Goal: Task Accomplishment & Management: Manage account settings

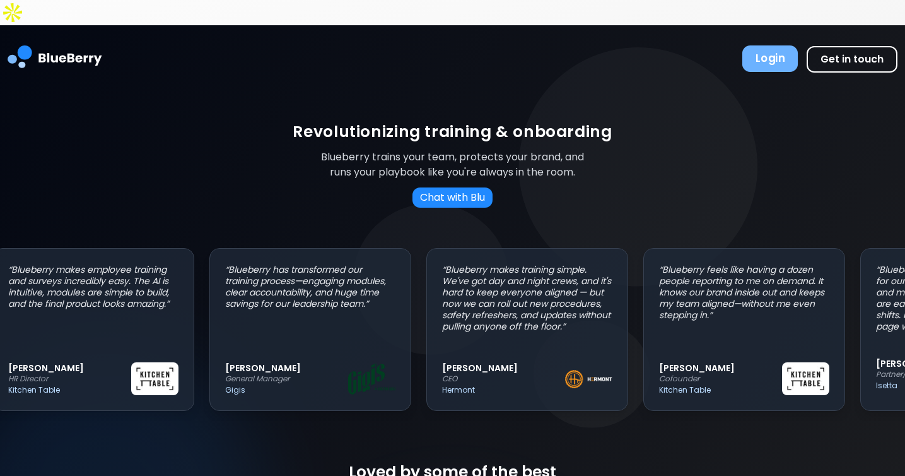
click at [785, 45] on button "Login" at bounding box center [771, 58] width 56 height 26
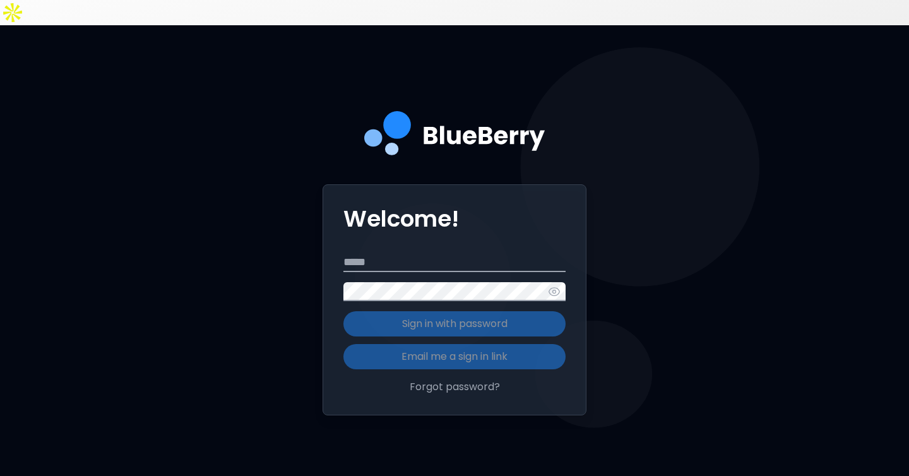
click at [438, 253] on input "Email" at bounding box center [454, 262] width 222 height 19
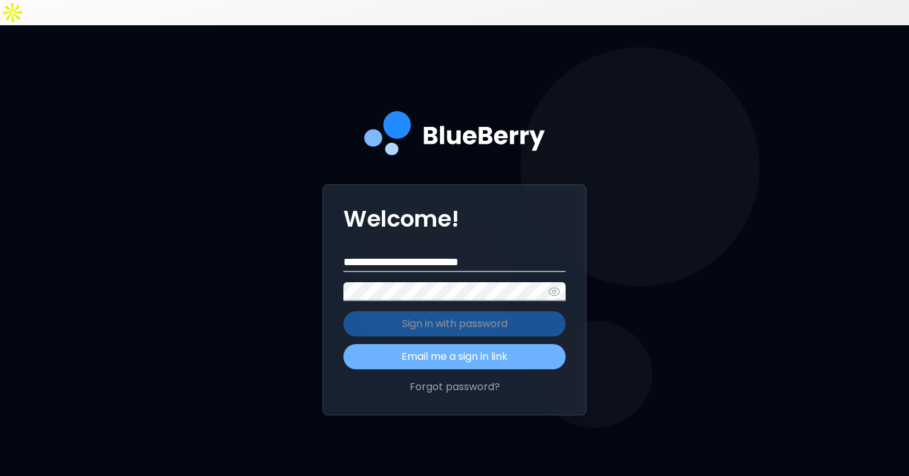
type input "**********"
click at [450, 344] on button "Email me a sign in link" at bounding box center [454, 356] width 222 height 25
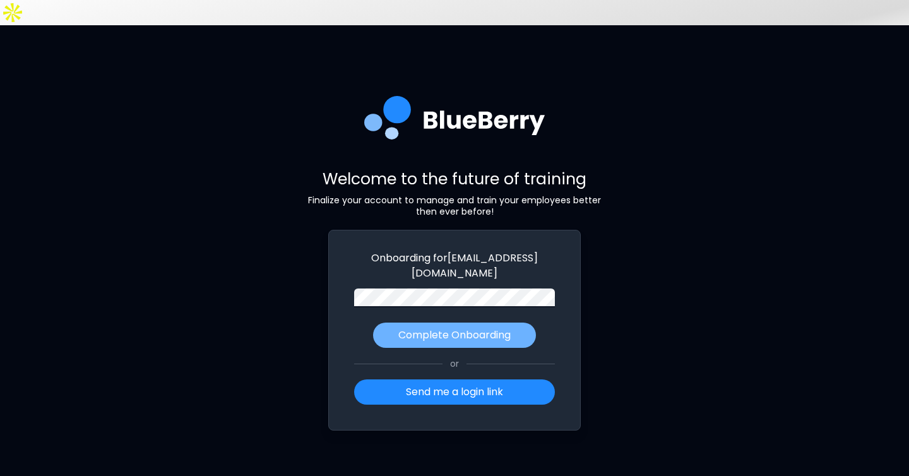
click at [481, 327] on p "Complete Onboarding" at bounding box center [454, 334] width 112 height 15
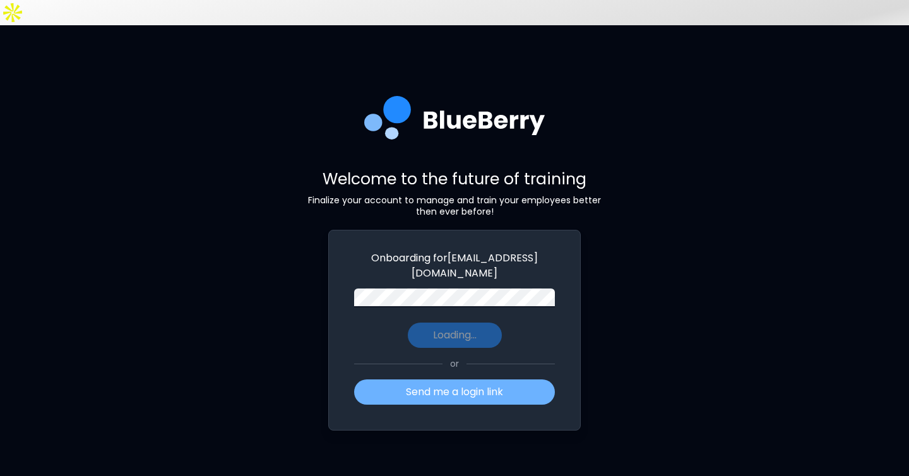
click at [493, 379] on button "Send me a login link" at bounding box center [454, 391] width 201 height 25
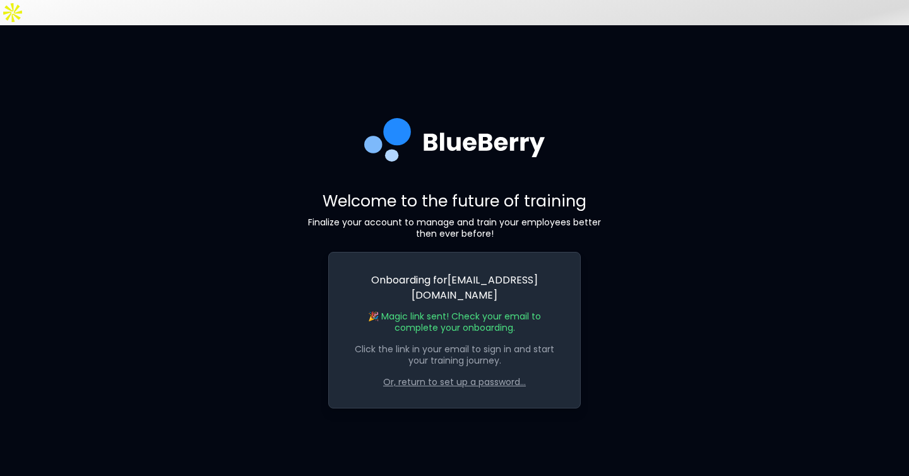
click at [464, 376] on p "Or, return to set up a password..." at bounding box center [454, 381] width 201 height 11
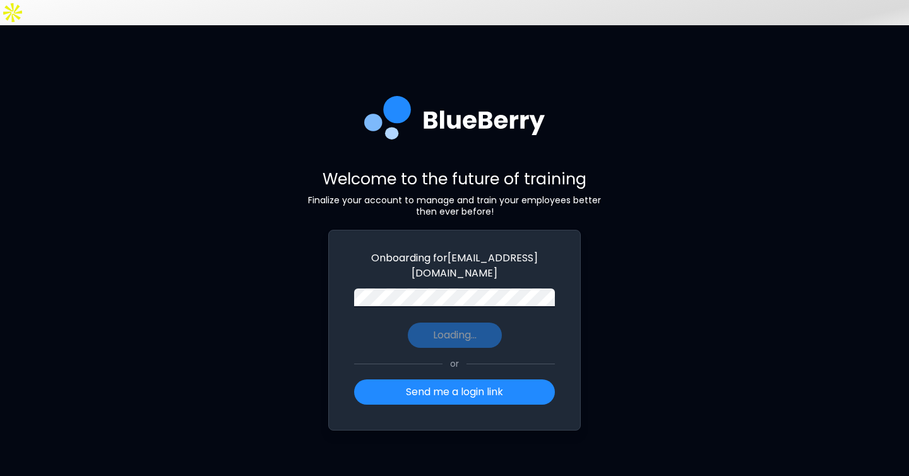
click at [344, 270] on div "Onboarding for ruperthelliwell7@gmail.com Loading... or Send me a login link" at bounding box center [454, 330] width 252 height 201
click at [474, 322] on button "Loading..." at bounding box center [455, 334] width 94 height 25
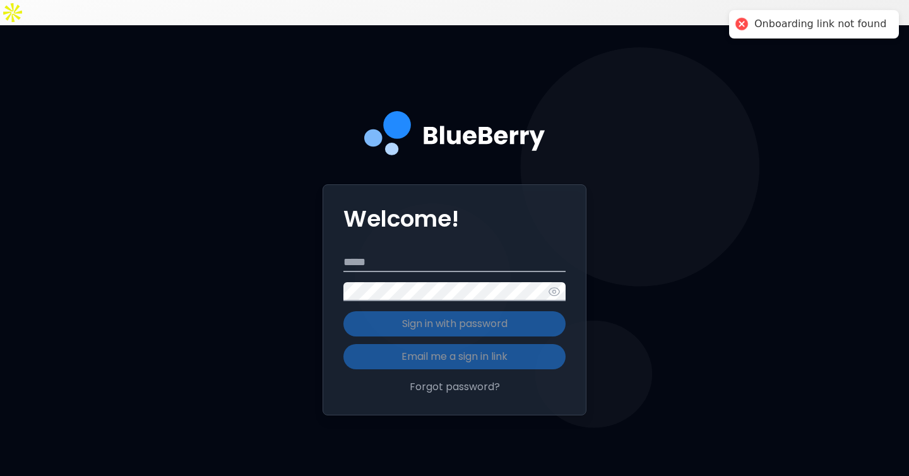
click at [454, 226] on div "Welcome! Email Password Sign in with password Email me a sign in link Forgot pa…" at bounding box center [454, 299] width 264 height 231
click at [423, 253] on input "Email" at bounding box center [454, 262] width 222 height 19
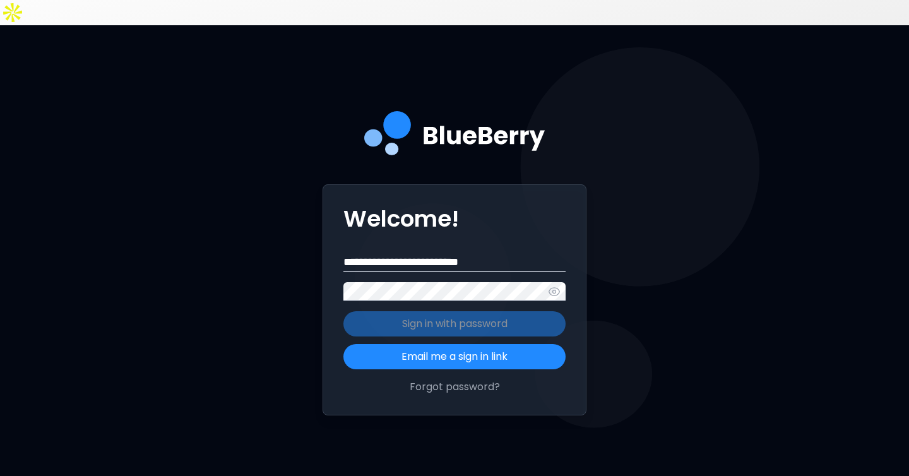
type input "**********"
click at [338, 263] on div "**********" at bounding box center [454, 299] width 264 height 231
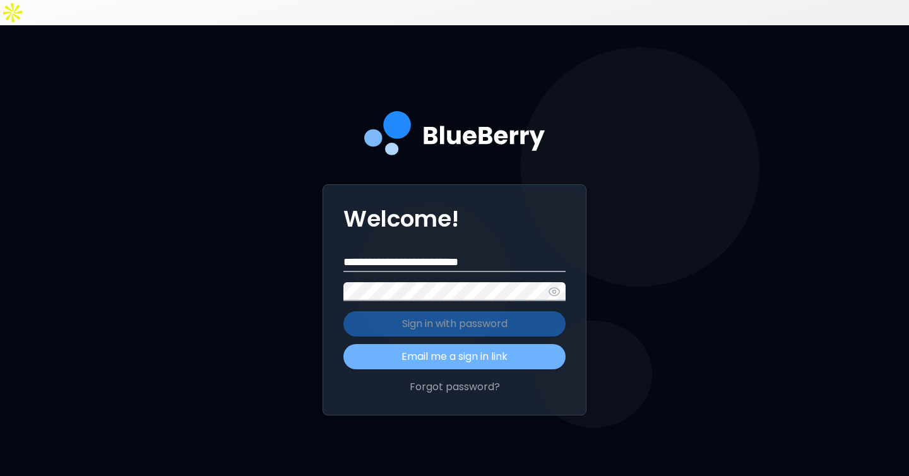
click at [413, 344] on button "Email me a sign in link" at bounding box center [454, 356] width 222 height 25
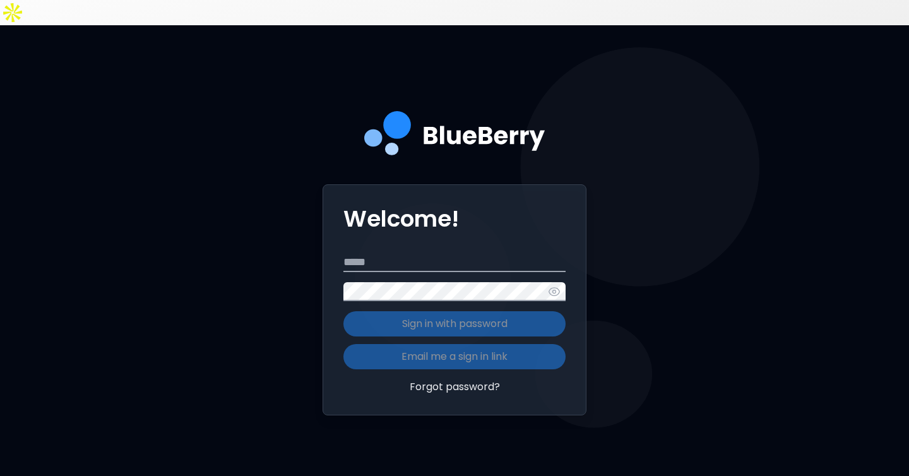
click at [466, 379] on button "Forgot password?" at bounding box center [454, 386] width 222 height 15
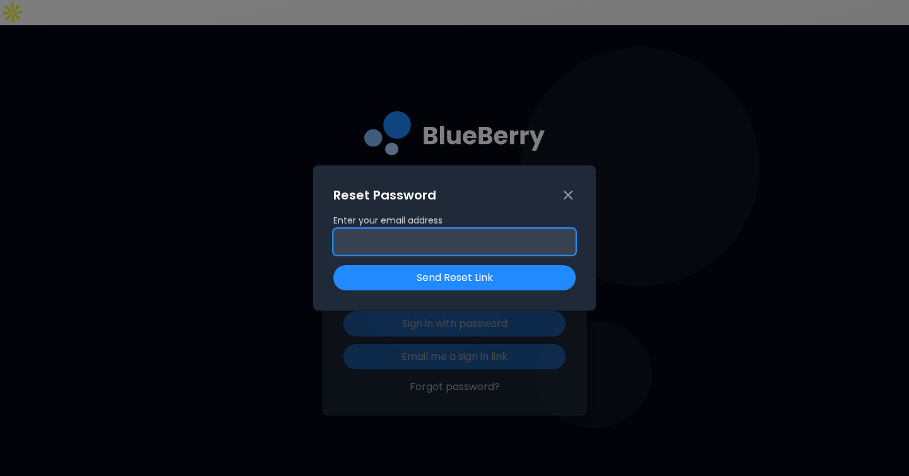
click at [463, 237] on input "Enter your email address" at bounding box center [454, 241] width 242 height 26
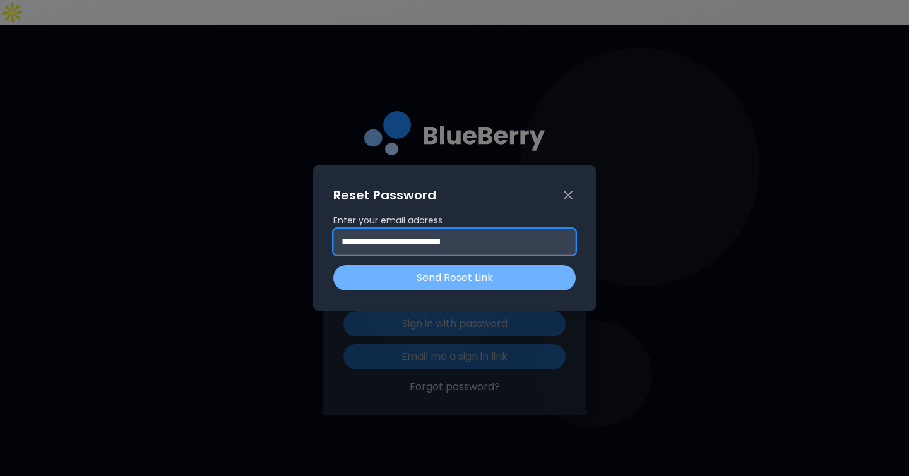
type input "**********"
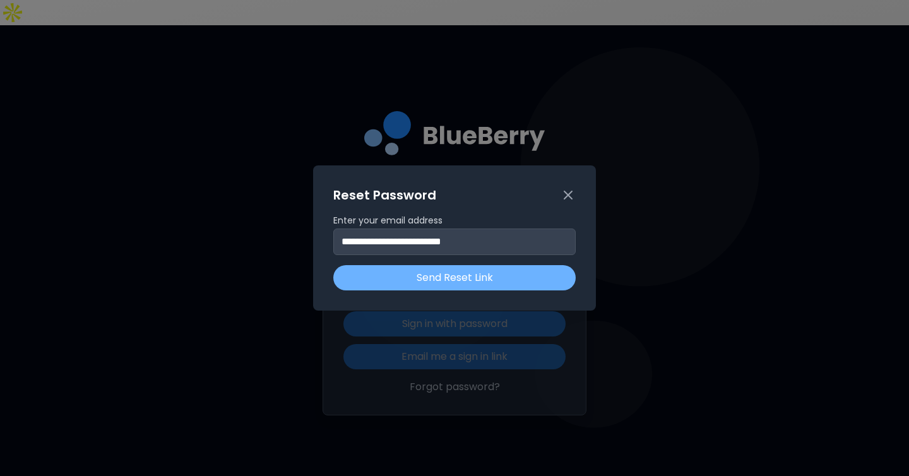
click at [451, 270] on button "Send Reset Link" at bounding box center [454, 277] width 242 height 25
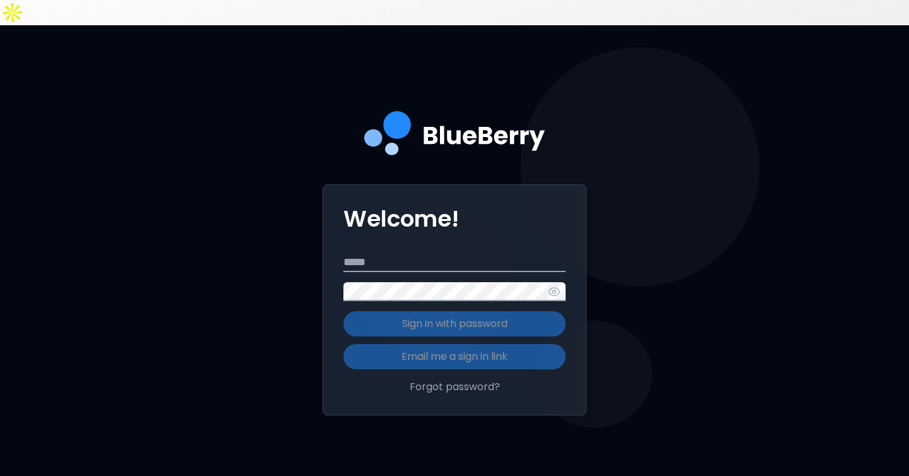
click at [367, 253] on input "Email" at bounding box center [454, 262] width 222 height 19
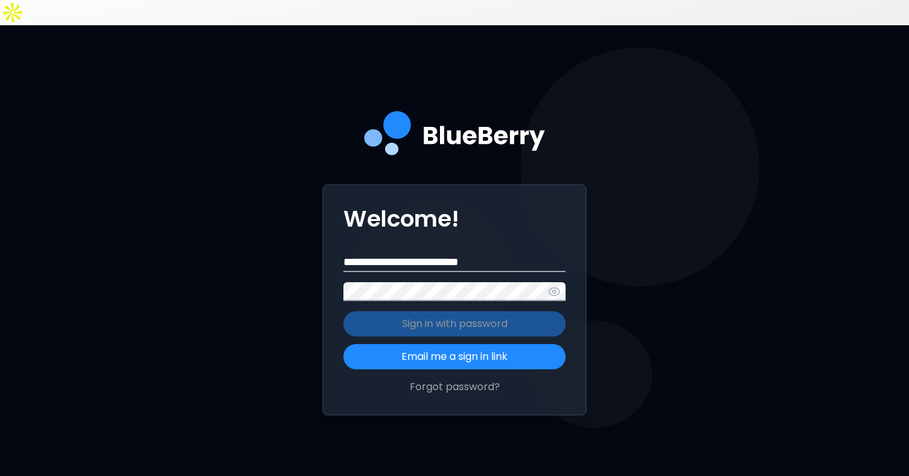
type input "**********"
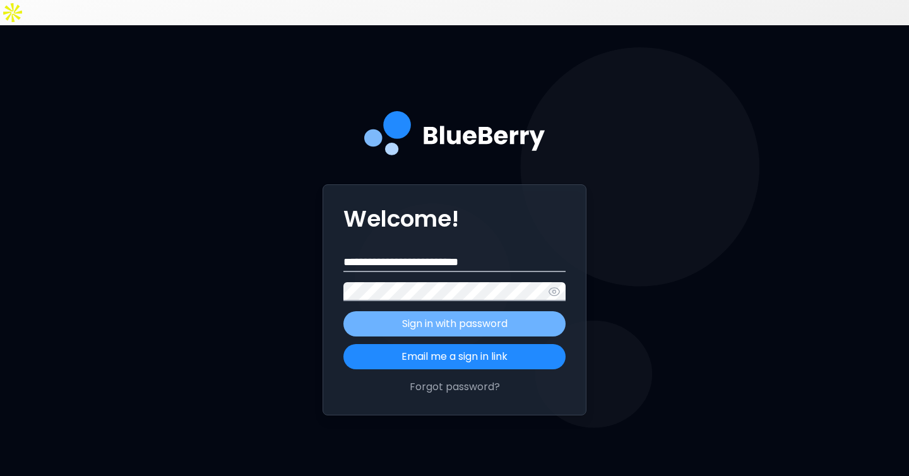
click at [480, 316] on p "Sign in with password" at bounding box center [454, 323] width 105 height 15
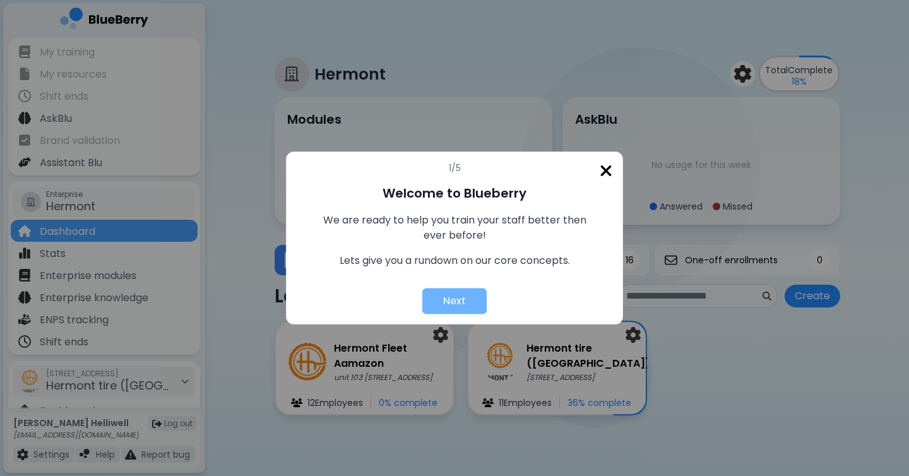
click at [445, 307] on button "Next" at bounding box center [454, 301] width 64 height 26
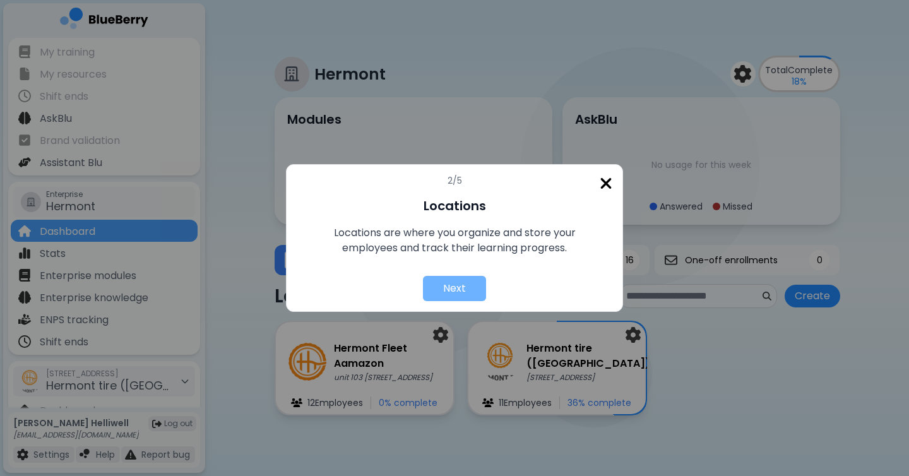
click at [445, 307] on div "2 /5 Locations Locations are where you organize and store your employees and tr…" at bounding box center [454, 238] width 337 height 148
click at [461, 297] on button "Next" at bounding box center [454, 289] width 64 height 26
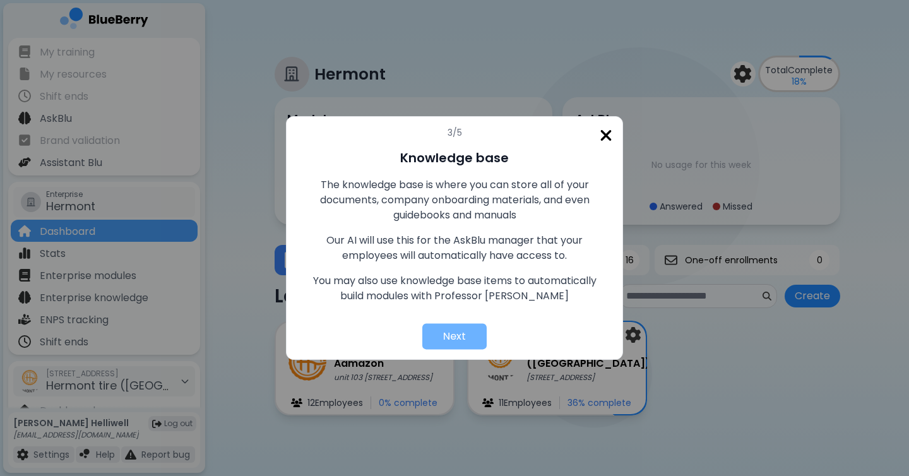
click at [463, 338] on button "Next" at bounding box center [454, 337] width 64 height 26
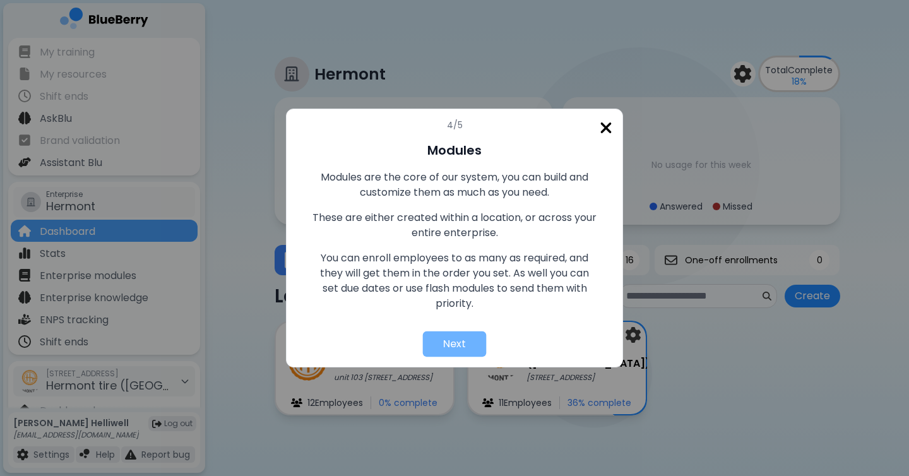
click at [463, 338] on button "Next" at bounding box center [455, 343] width 64 height 25
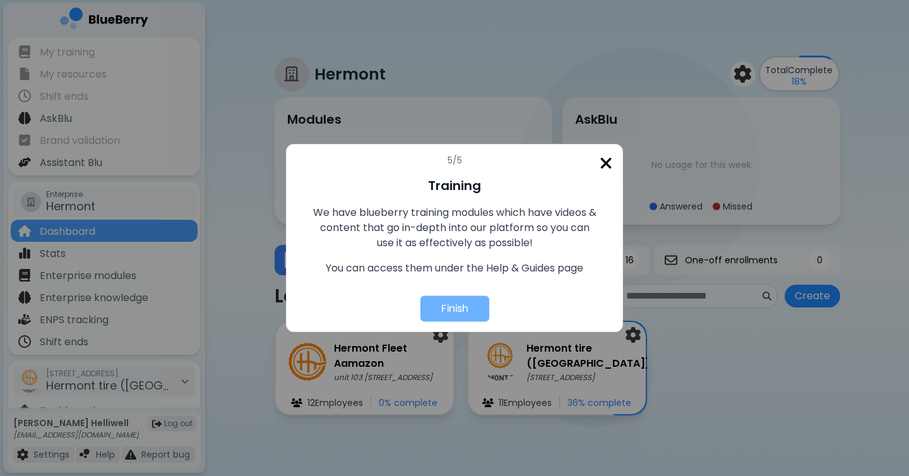
click at [468, 305] on button "Finish" at bounding box center [454, 309] width 69 height 26
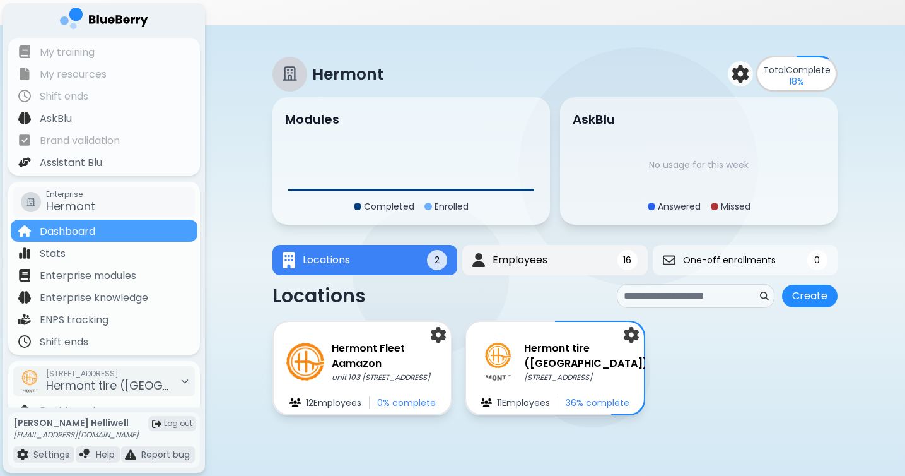
click at [523, 248] on button "Employees 16" at bounding box center [554, 260] width 185 height 30
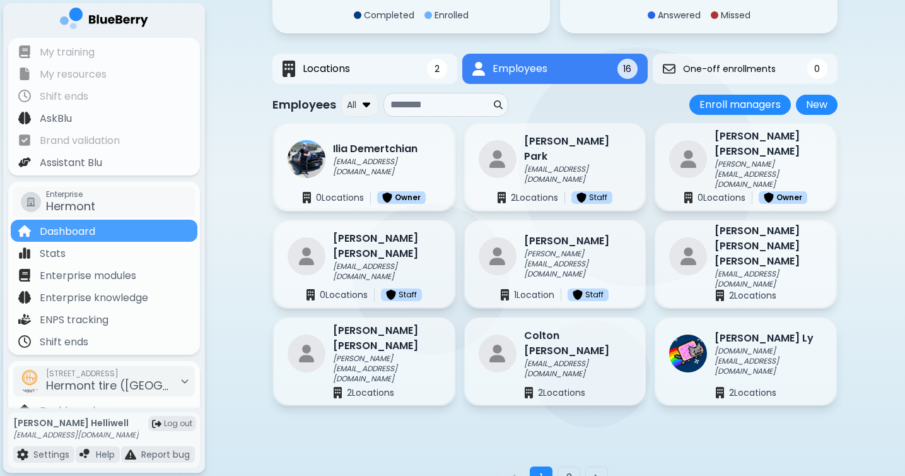
scroll to position [191, 0]
click at [574, 467] on button "2" at bounding box center [569, 478] width 23 height 23
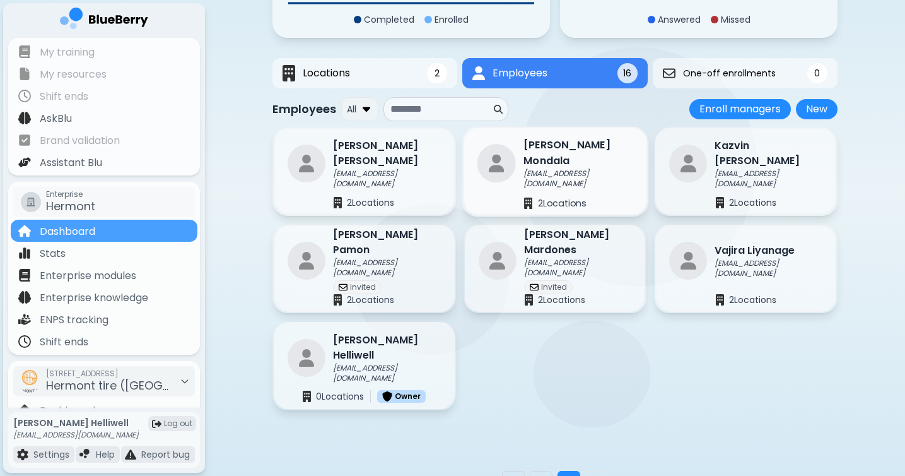
scroll to position [219, 0]
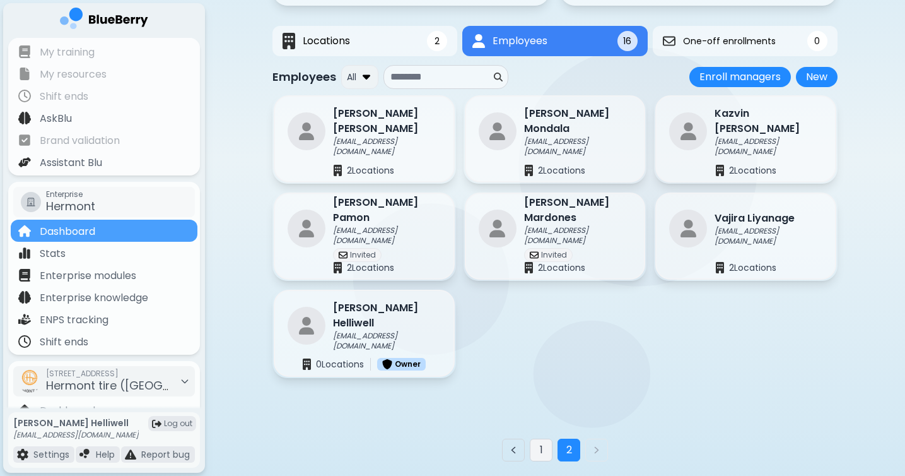
click at [545, 438] on button "1" at bounding box center [541, 449] width 23 height 23
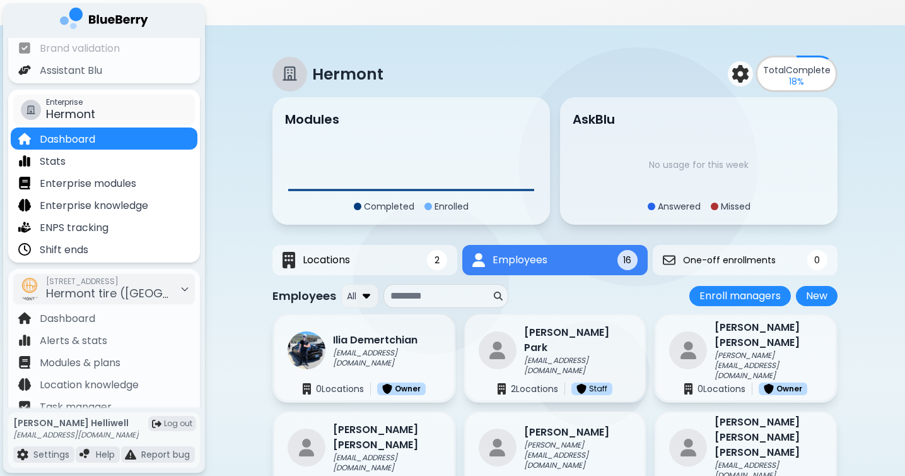
scroll to position [120, 0]
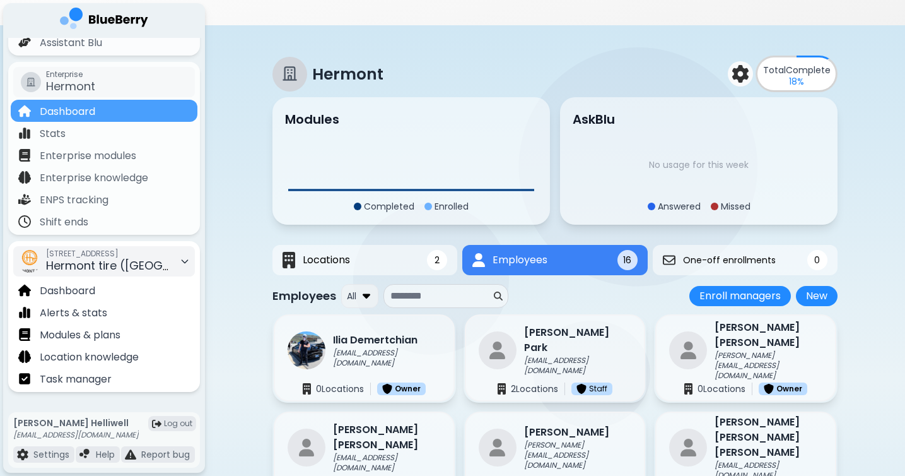
click at [162, 267] on span "Hermont tire (Port Coquitlam)" at bounding box center [149, 265] width 206 height 16
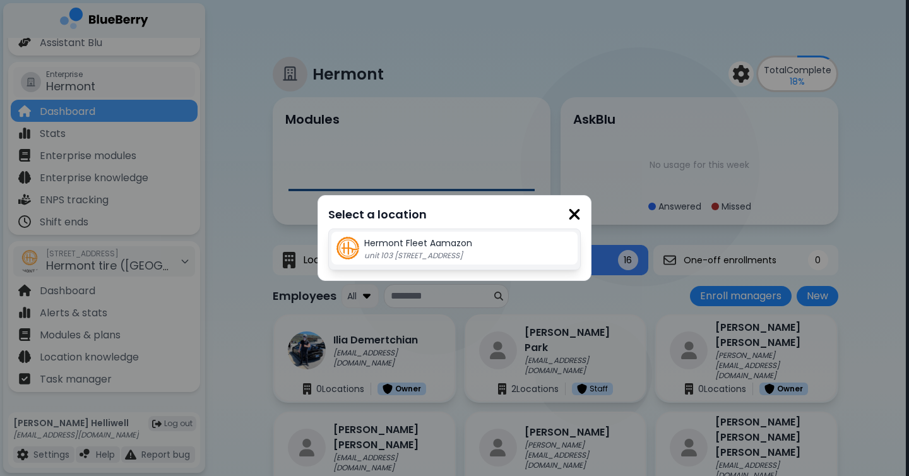
click at [568, 210] on img at bounding box center [574, 214] width 13 height 17
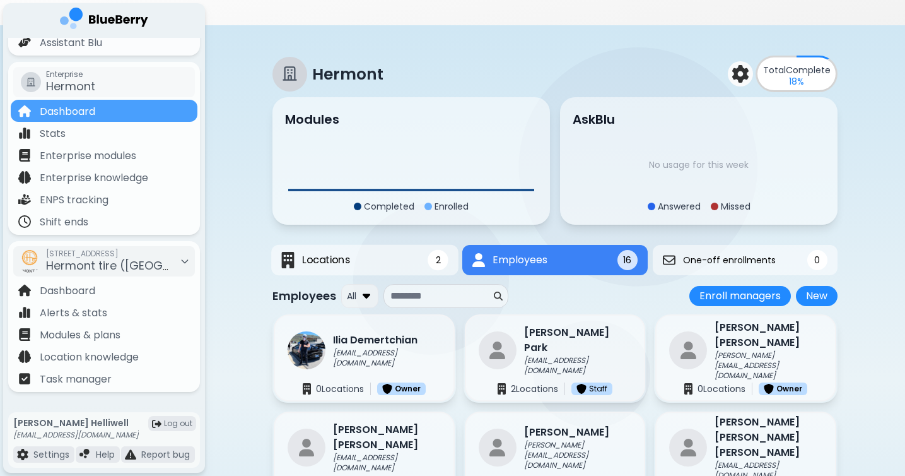
click at [382, 216] on div "Hermont Total Complete 18 % Modules Completed Enrolled AskBlu No usage for this…" at bounding box center [555, 377] width 565 height 705
click at [385, 245] on button "Locations 2" at bounding box center [365, 260] width 186 height 30
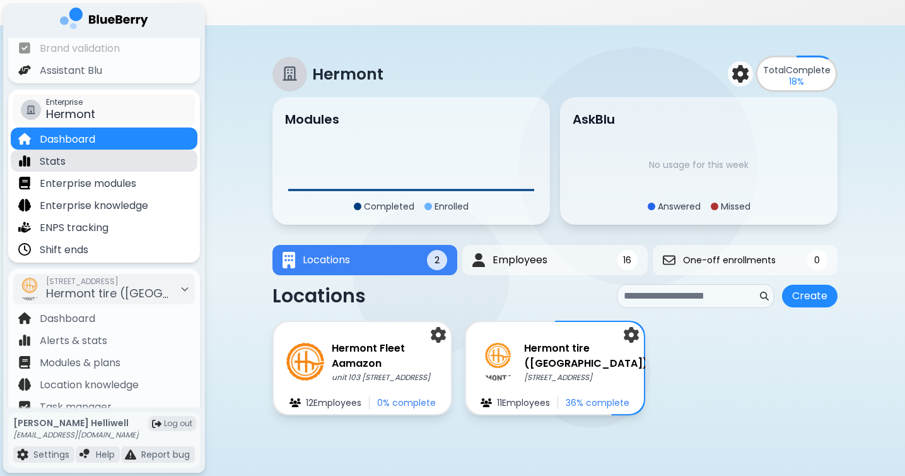
scroll to position [96, 0]
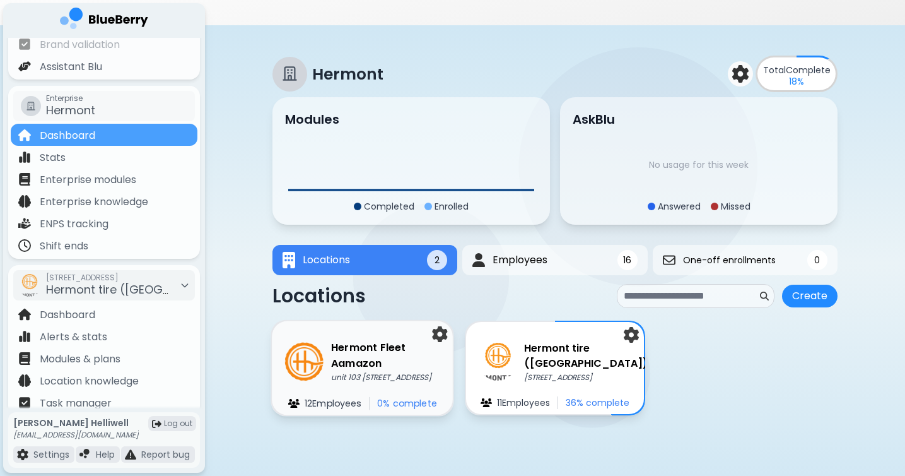
click at [351, 340] on h3 "Hermont Fleet Aamazon" at bounding box center [385, 355] width 109 height 31
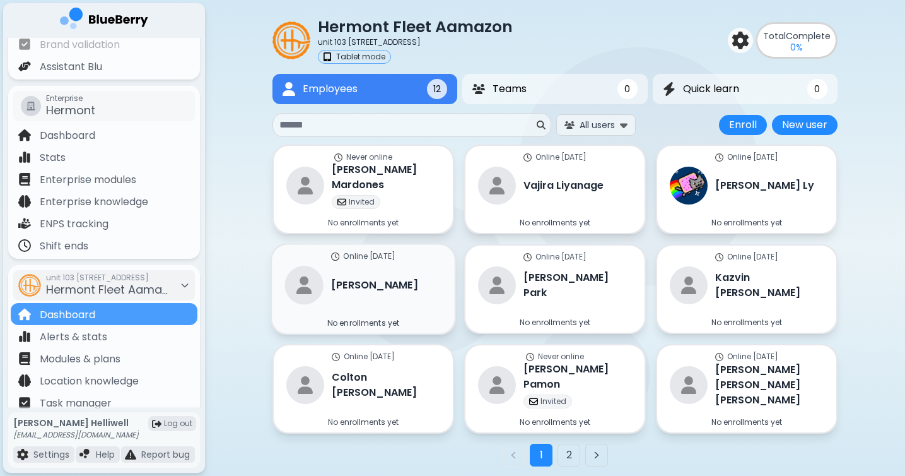
scroll to position [90, 0]
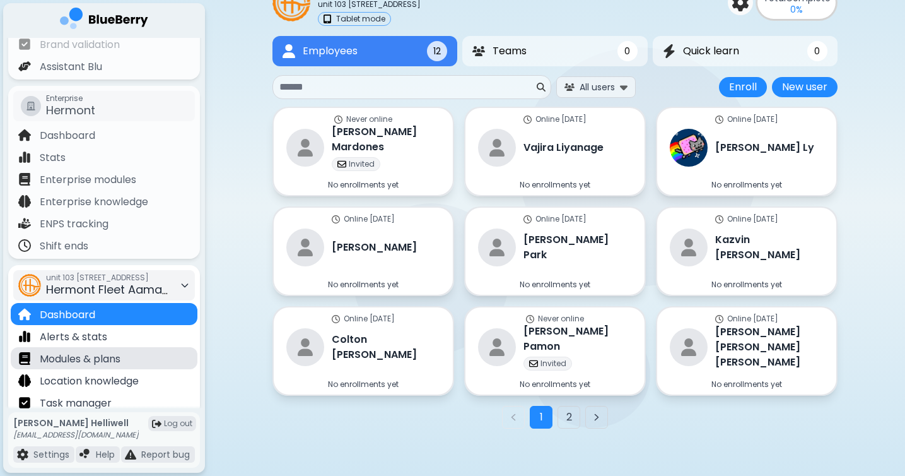
click at [97, 352] on p "Modules & plans" at bounding box center [80, 358] width 81 height 15
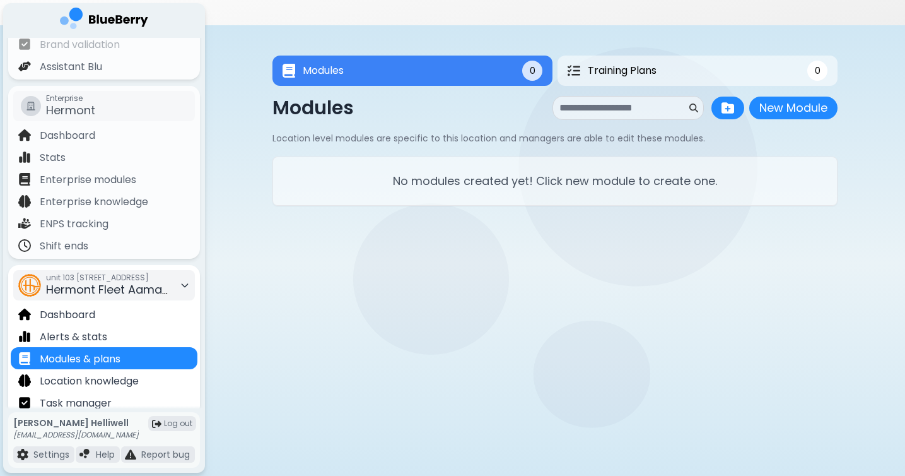
click at [152, 292] on span "Hermont Fleet Aamazon" at bounding box center [114, 289] width 136 height 16
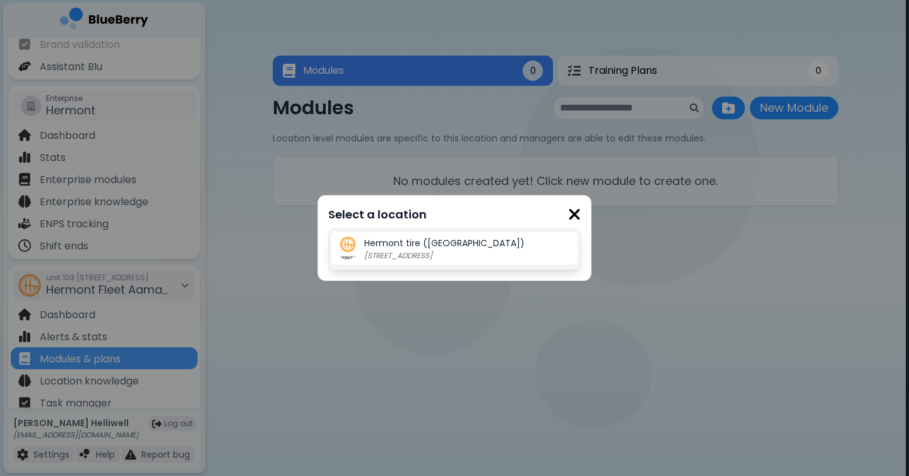
click at [159, 290] on div "Select a location Hermont tire (Port Coquitlam) unit 103 - 1525 broadway st Por…" at bounding box center [454, 238] width 909 height 476
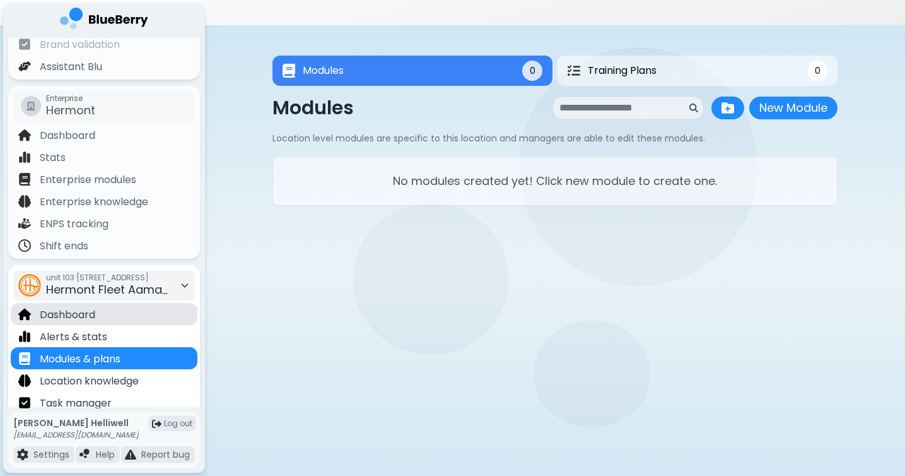
click at [92, 309] on p "Dashboard" at bounding box center [68, 314] width 56 height 15
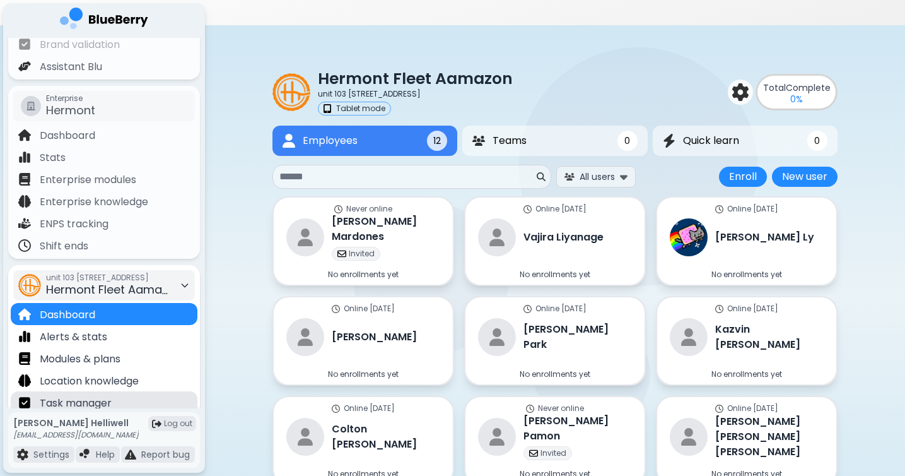
scroll to position [120, 0]
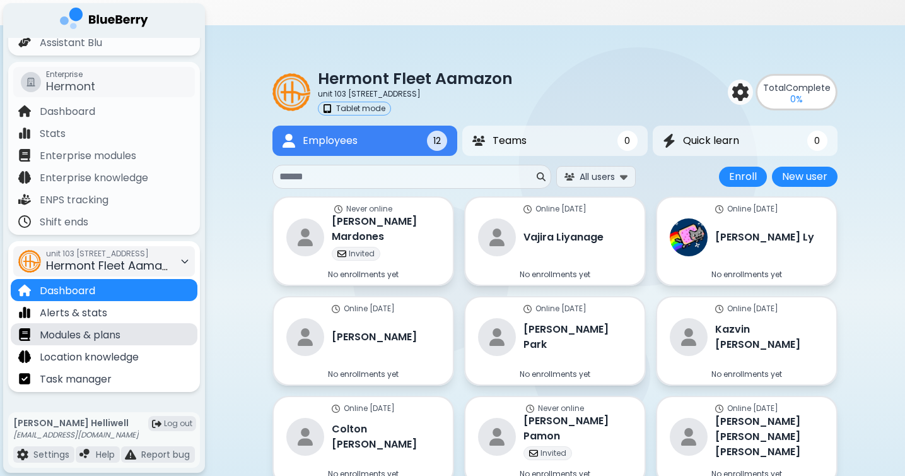
click at [100, 341] on p "Modules & plans" at bounding box center [80, 334] width 81 height 15
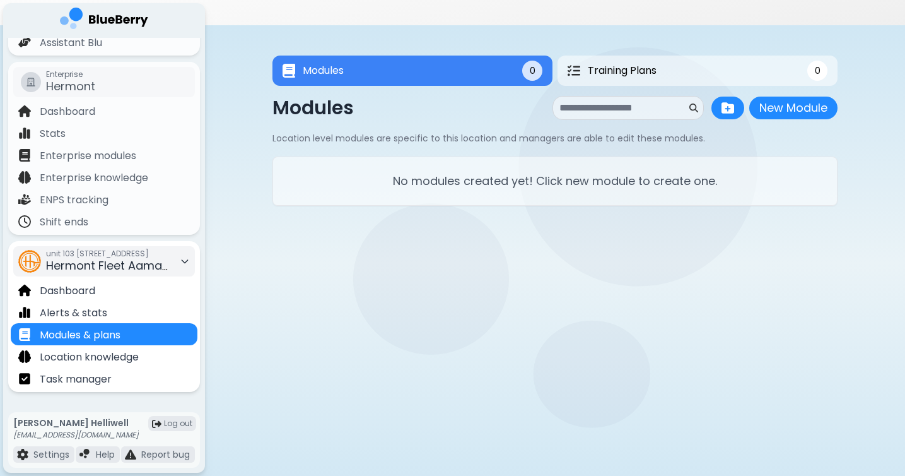
click at [162, 266] on span "Hermont Fleet Aamazon" at bounding box center [114, 265] width 136 height 16
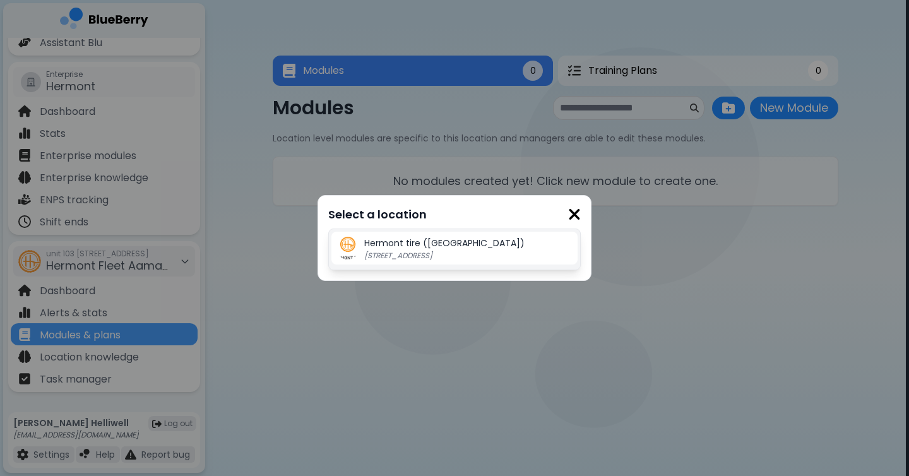
click at [133, 286] on div "Select a location Hermont tire (Port Coquitlam) unit 103 - 1525 broadway st Por…" at bounding box center [454, 238] width 909 height 476
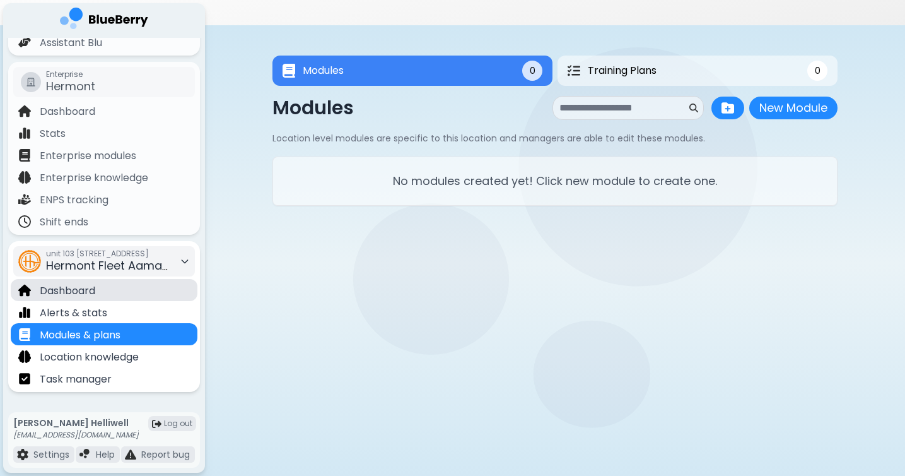
click at [85, 291] on p "Dashboard" at bounding box center [68, 290] width 56 height 15
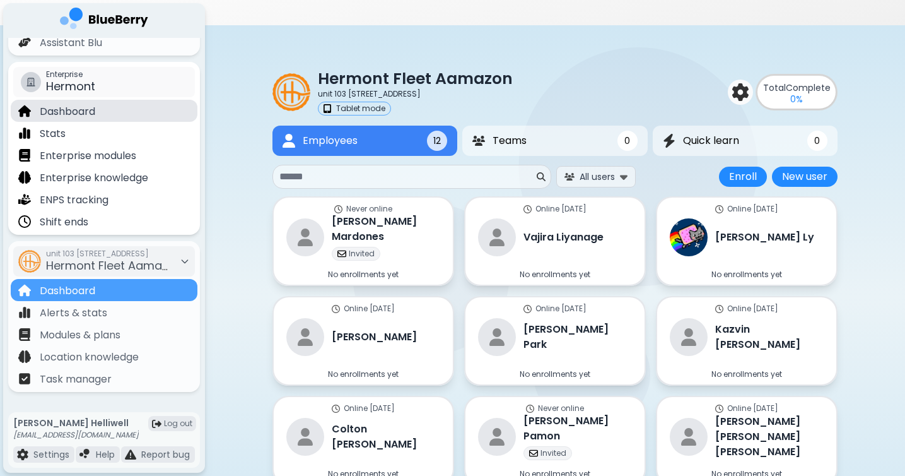
click at [100, 118] on div "Dashboard" at bounding box center [104, 111] width 187 height 22
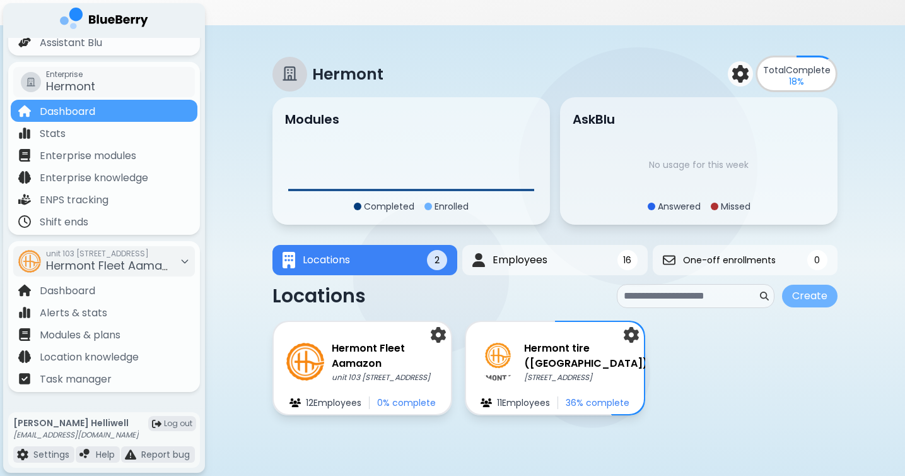
click at [814, 285] on button "Create" at bounding box center [810, 296] width 56 height 23
select select "**********"
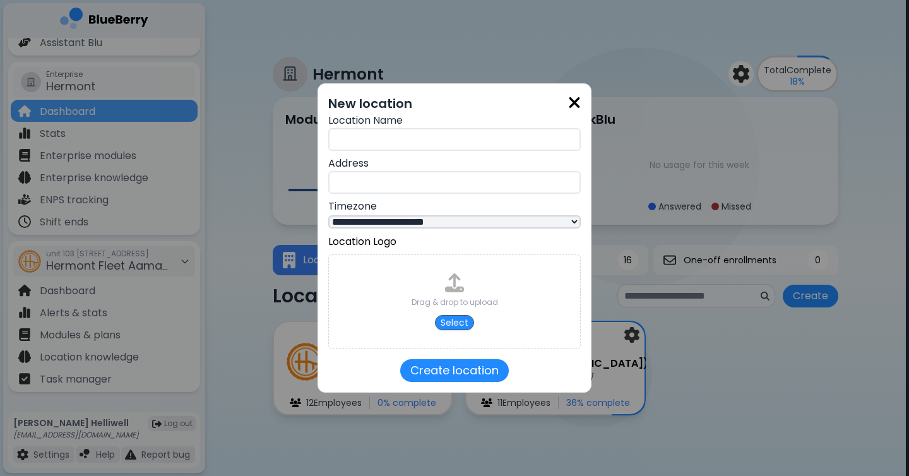
click at [378, 134] on input "text" at bounding box center [454, 139] width 252 height 23
type input "**********"
click at [462, 372] on button "Create location" at bounding box center [454, 370] width 109 height 23
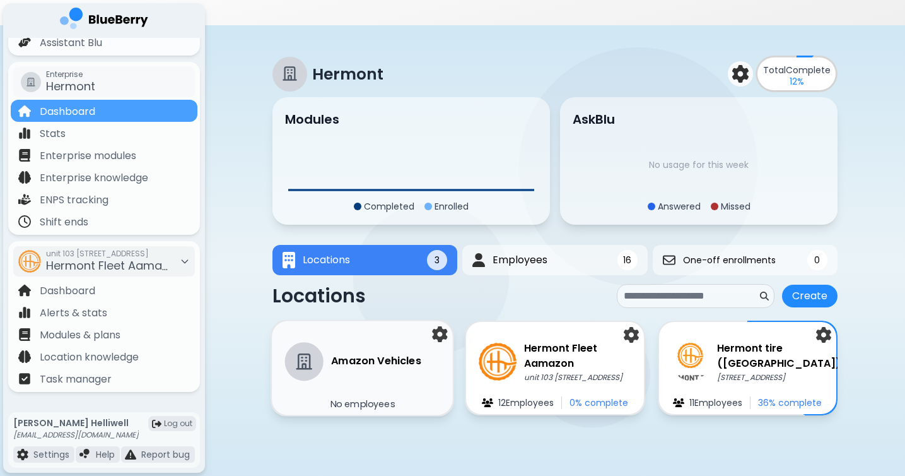
click at [380, 353] on h3 "Amazon Vehicles" at bounding box center [376, 360] width 90 height 15
